Goal: Task Accomplishment & Management: Manage account settings

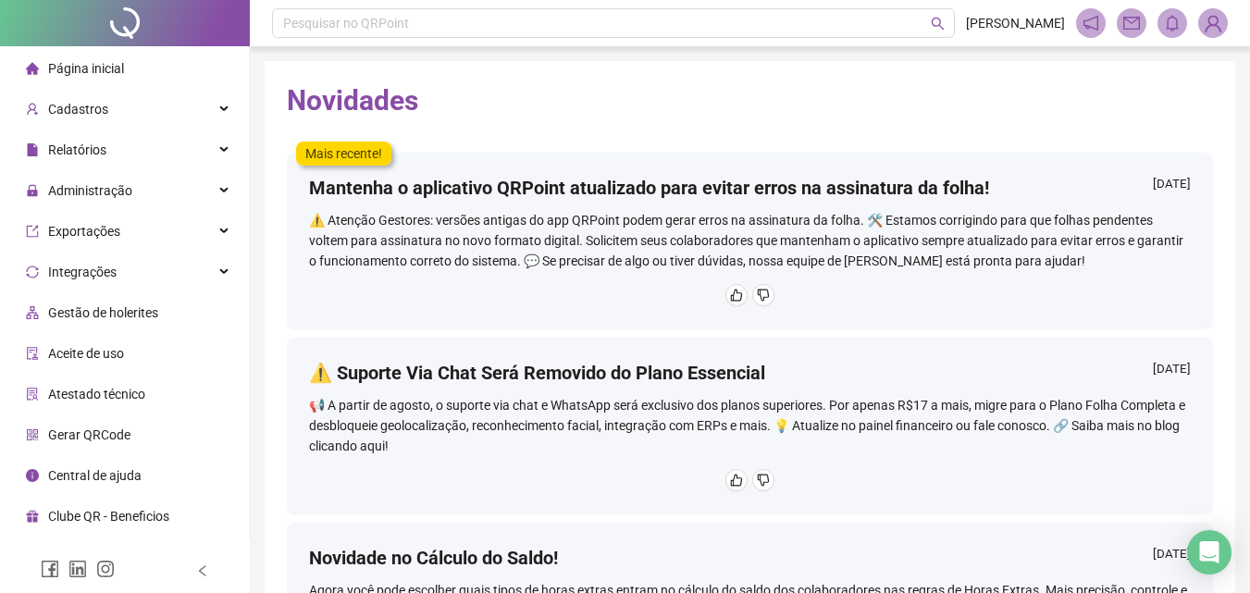
click at [154, 81] on li "Página inicial" at bounding box center [125, 68] width 242 height 37
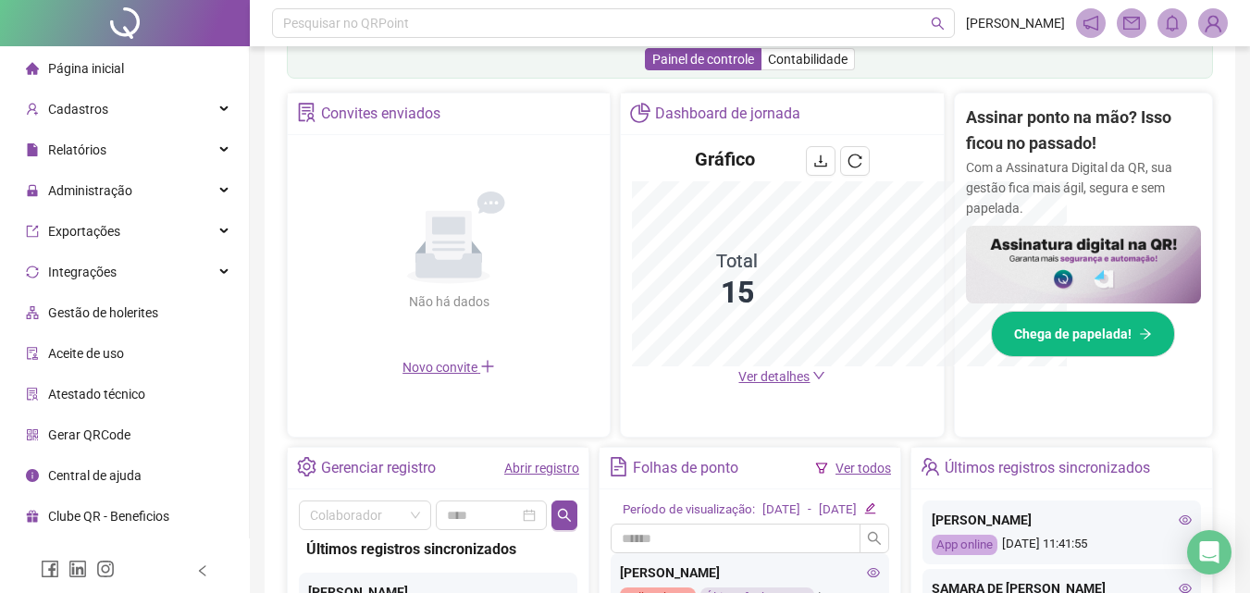
scroll to position [590, 0]
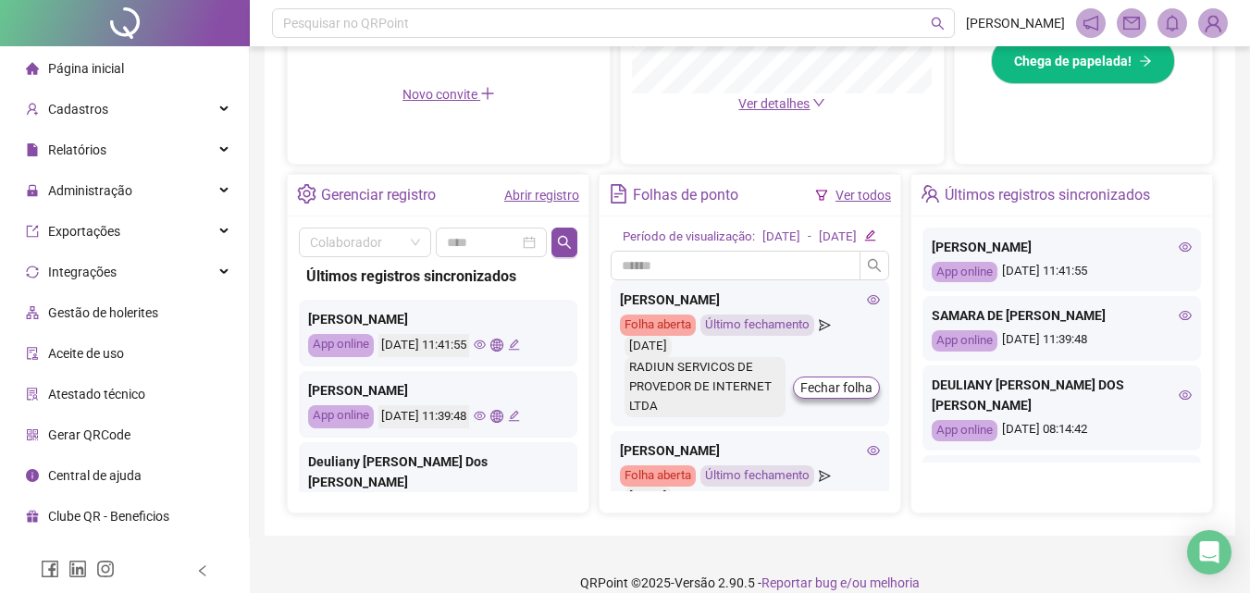
click at [117, 79] on div "Página inicial" at bounding box center [75, 68] width 98 height 37
click at [88, 119] on span "Cadastros" at bounding box center [67, 109] width 82 height 37
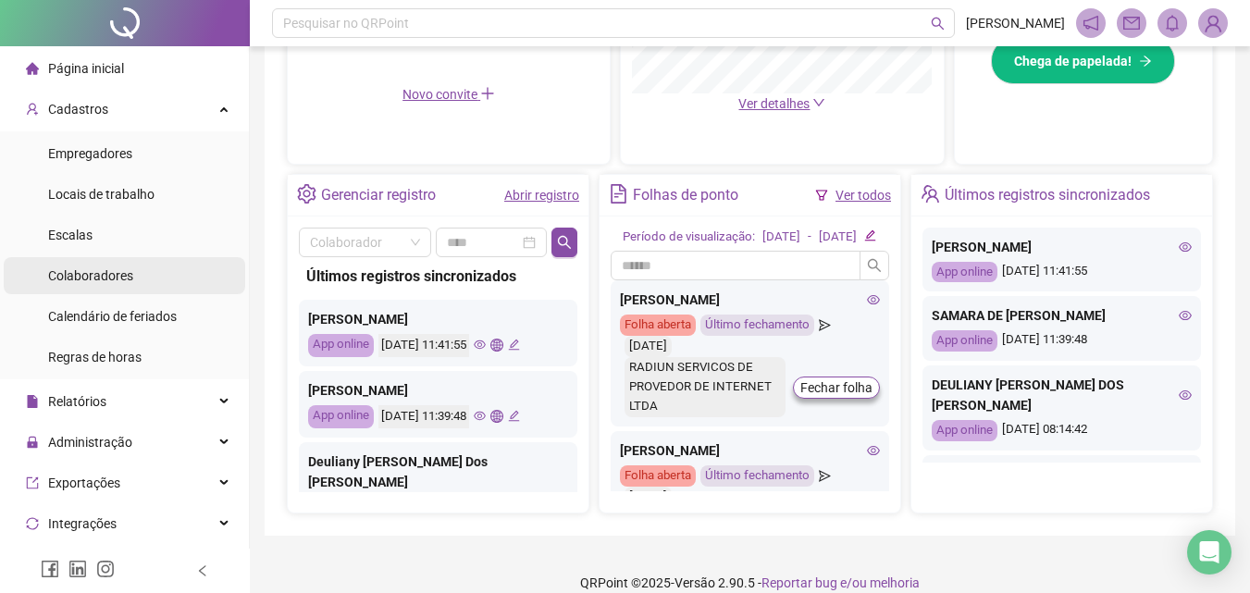
click at [106, 279] on span "Colaboradores" at bounding box center [90, 275] width 85 height 15
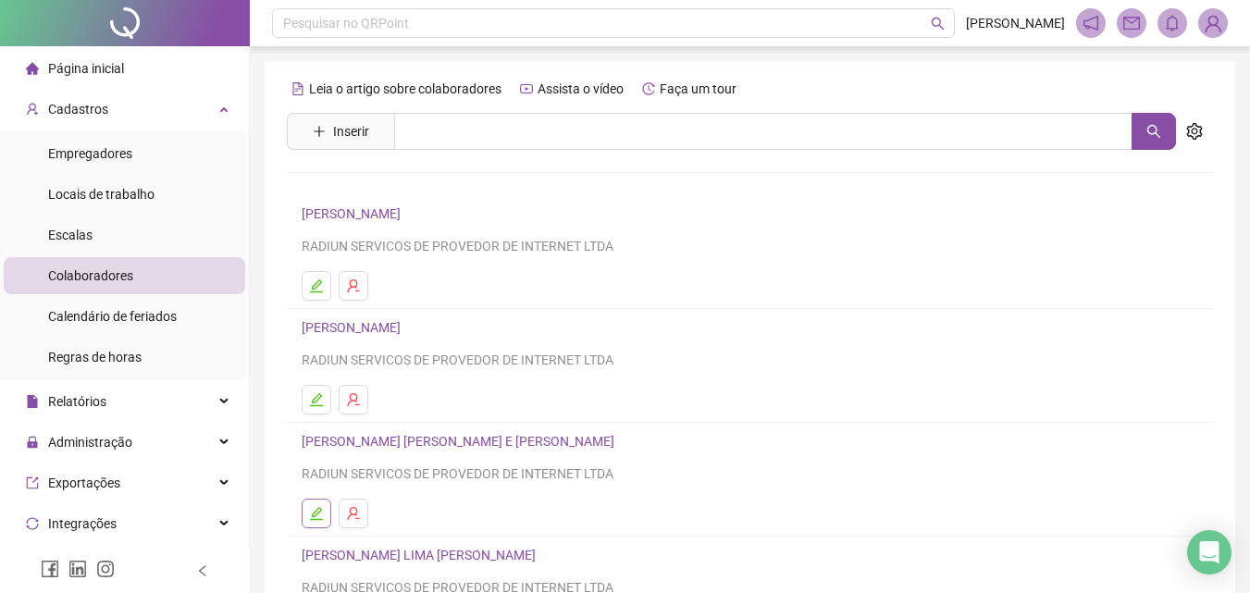
click at [312, 514] on icon "edit" at bounding box center [316, 513] width 15 height 15
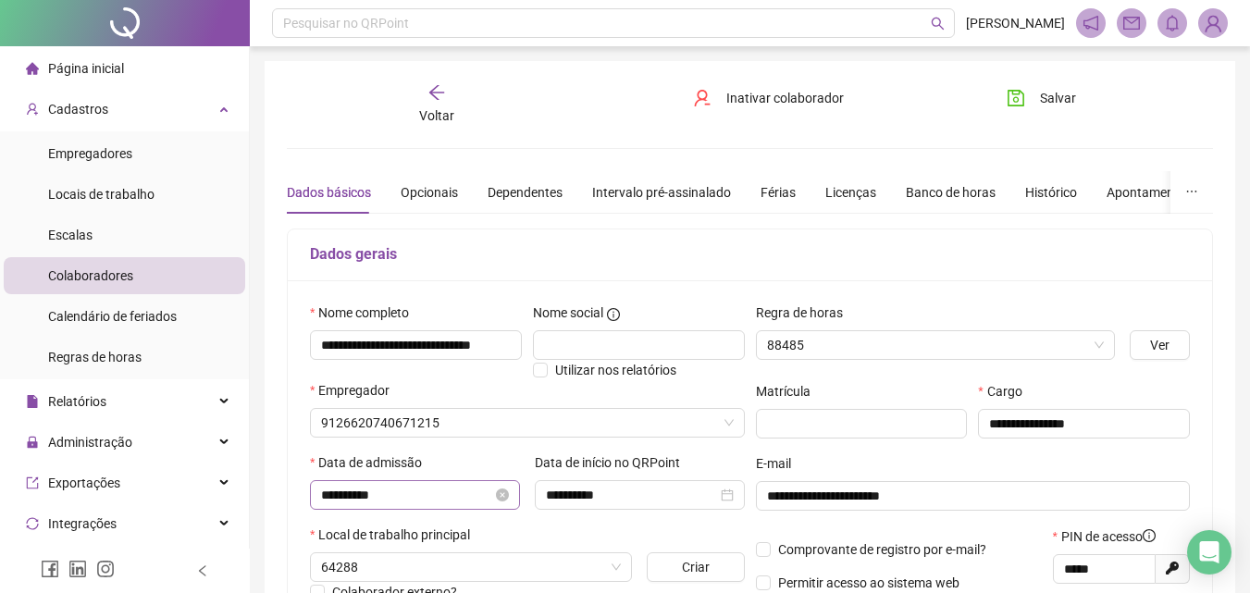
type input "**********"
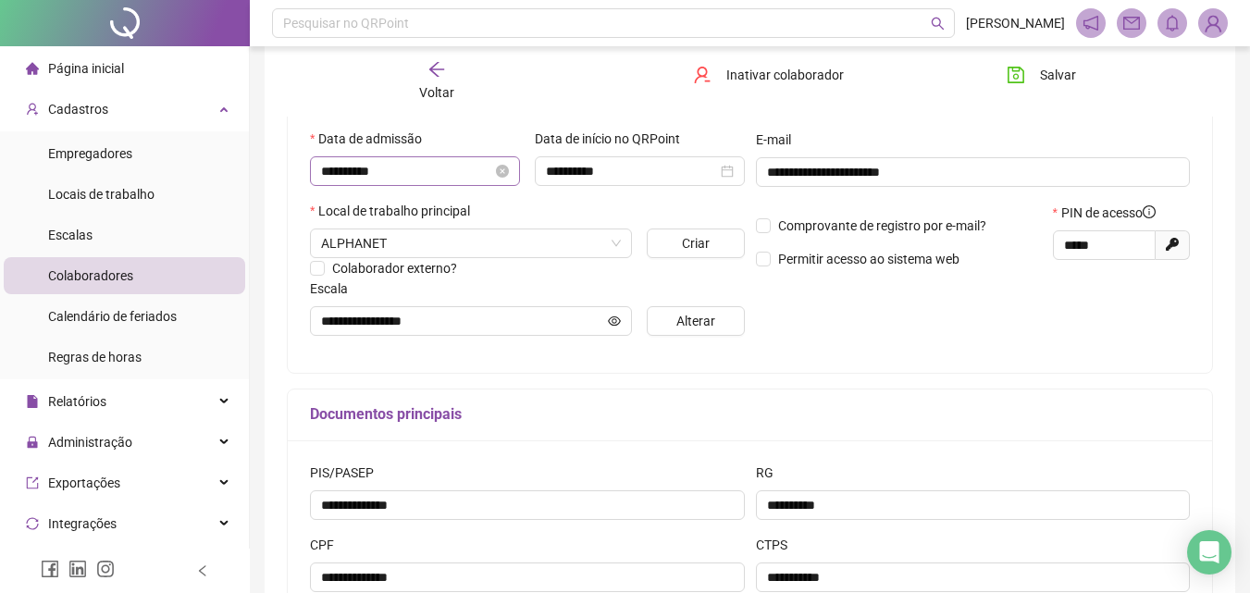
scroll to position [185, 0]
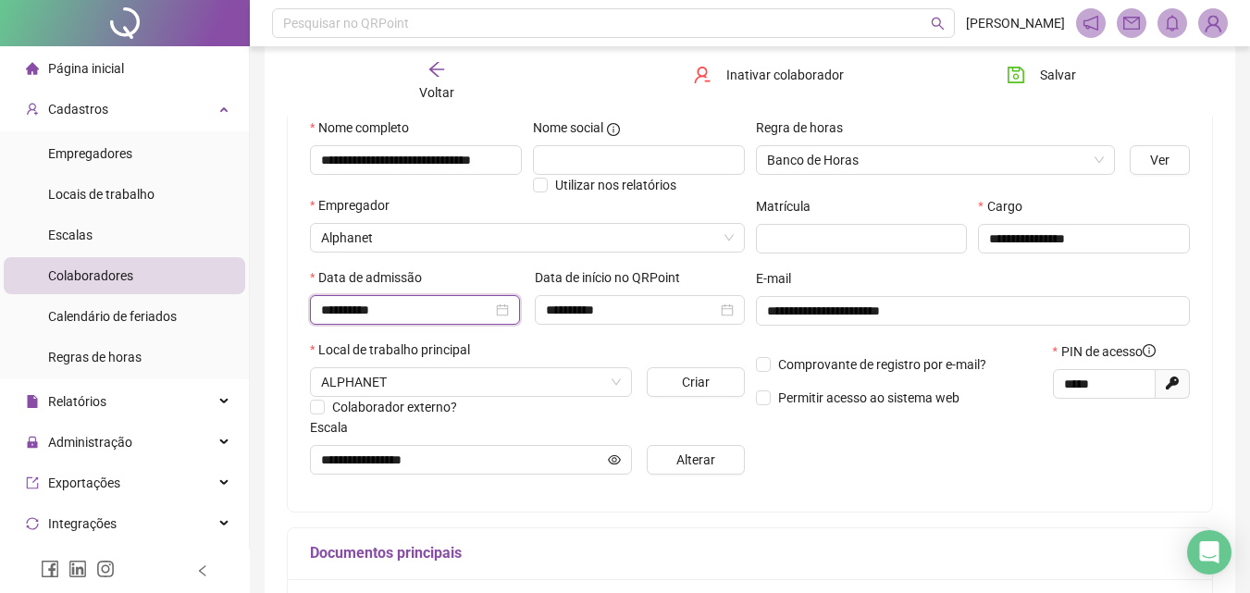
drag, startPoint x: 417, startPoint y: 318, endPoint x: 187, endPoint y: 292, distance: 232.0
click at [187, 292] on div "**********" at bounding box center [625, 343] width 1250 height 1056
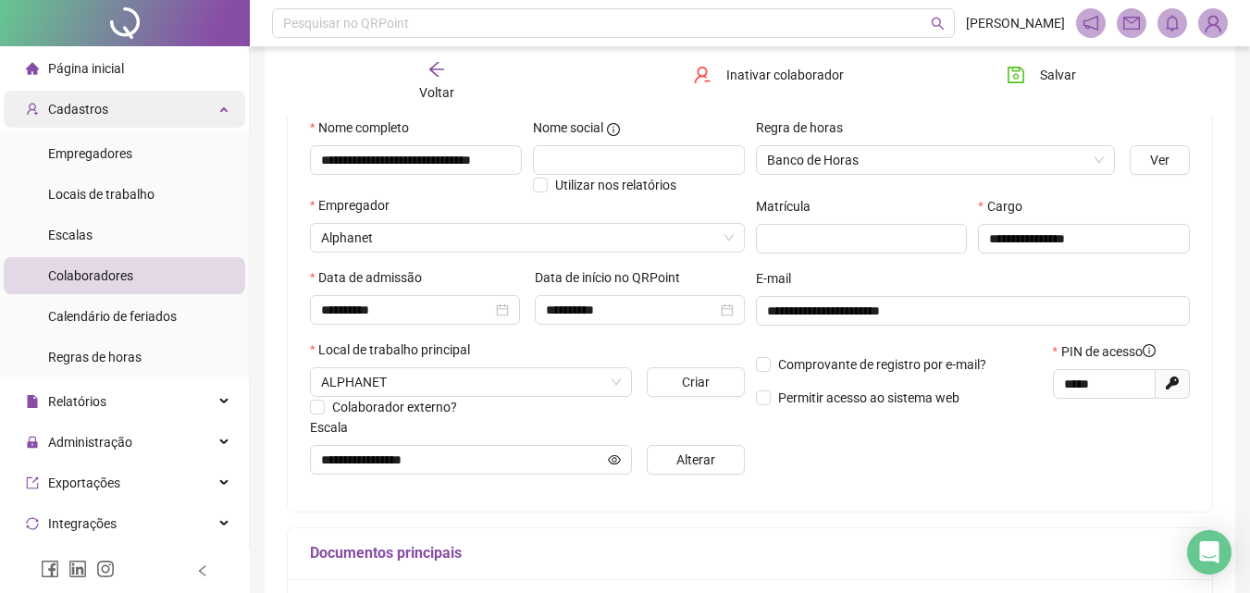
click at [122, 108] on div "Cadastros" at bounding box center [125, 109] width 242 height 37
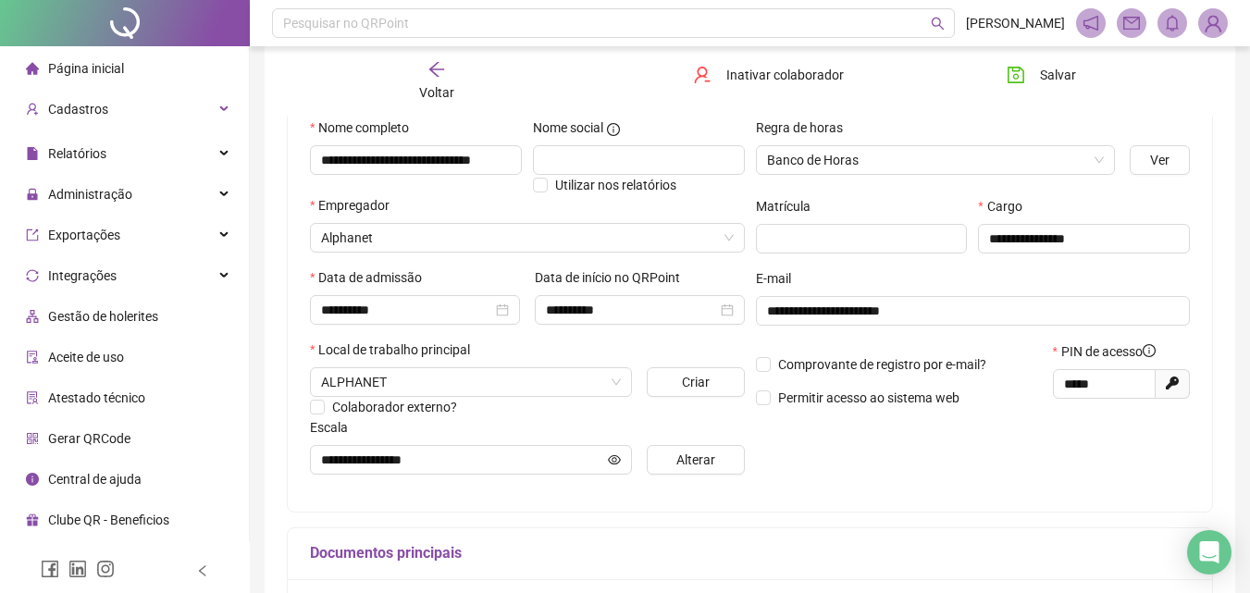
click at [128, 88] on ul "Página inicial Cadastros Empregadores Locais de trabalho Escalas Colaboradores …" at bounding box center [125, 294] width 250 height 496
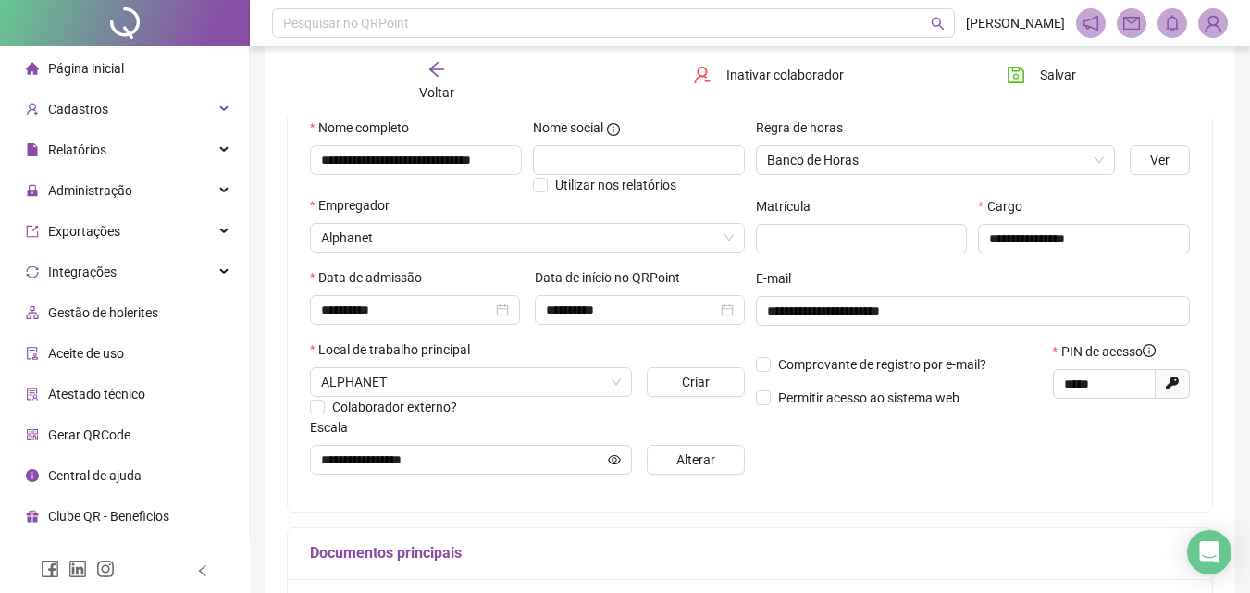
click at [128, 71] on li "Página inicial" at bounding box center [125, 68] width 242 height 37
